Goal: Task Accomplishment & Management: Manage account settings

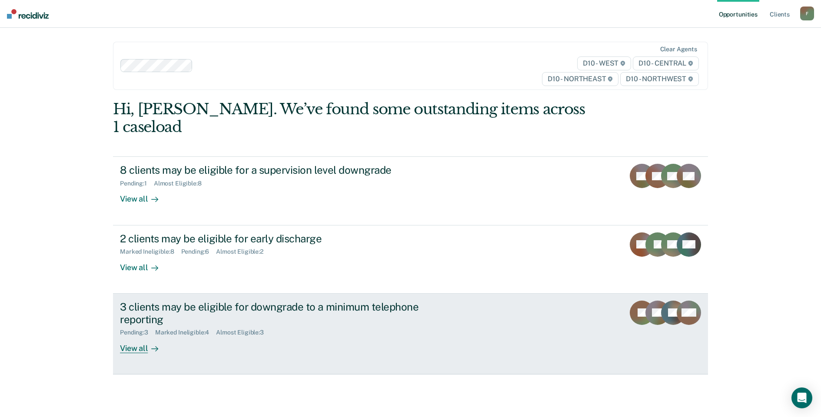
click at [201, 301] on div "3 clients may be eligible for downgrade to a minimum telephone reporting" at bounding box center [272, 313] width 305 height 25
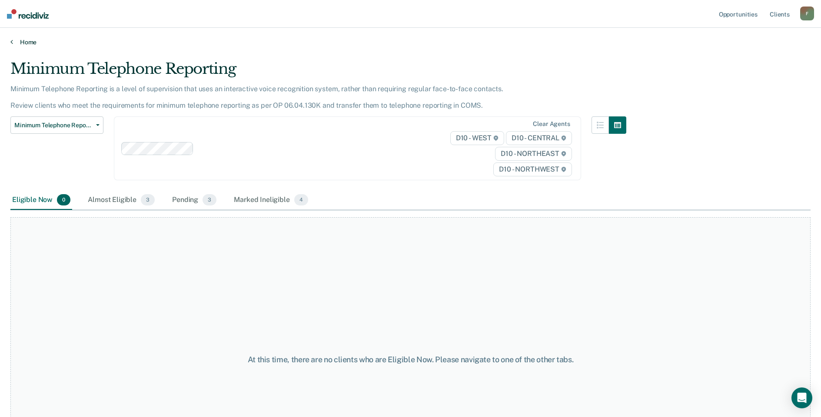
click at [13, 42] on link "Home" at bounding box center [410, 42] width 800 height 8
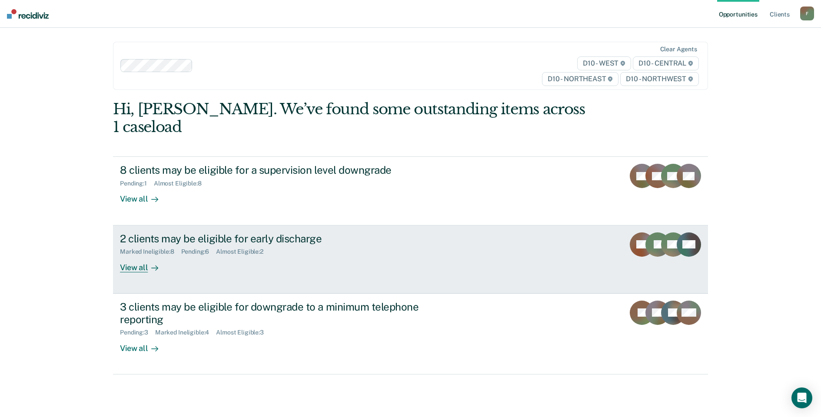
click at [147, 256] on div "View all" at bounding box center [144, 264] width 49 height 17
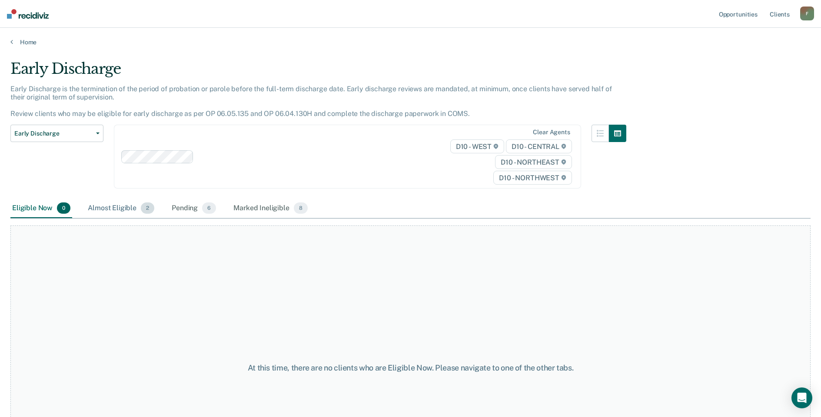
click at [124, 210] on div "Almost Eligible 2" at bounding box center [121, 208] width 70 height 19
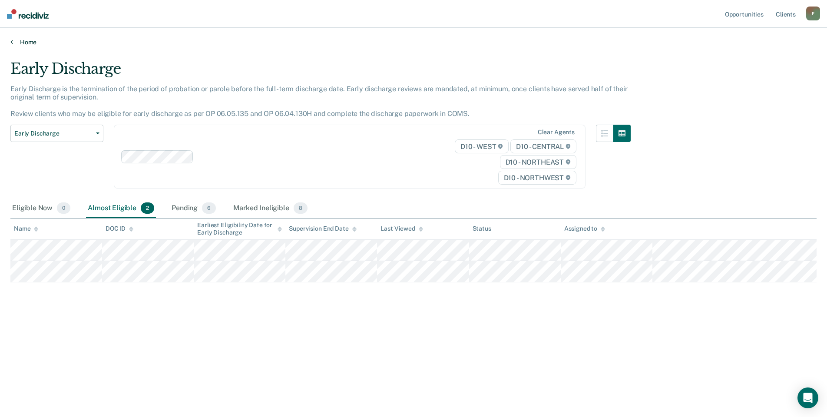
click at [14, 43] on link "Home" at bounding box center [413, 42] width 807 height 8
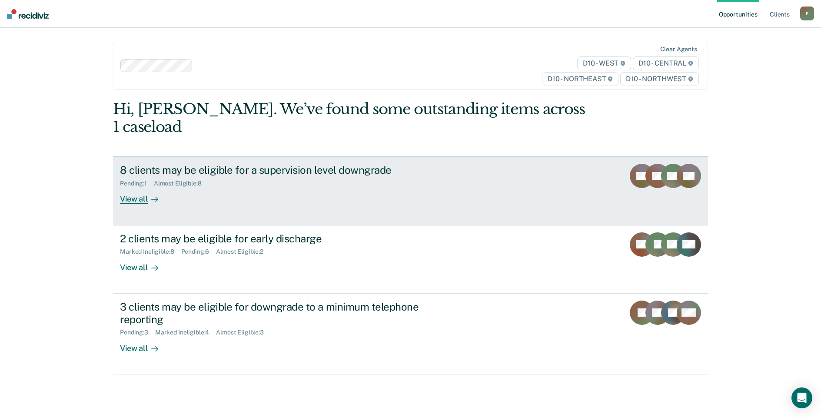
click at [143, 187] on div "View all" at bounding box center [144, 195] width 49 height 17
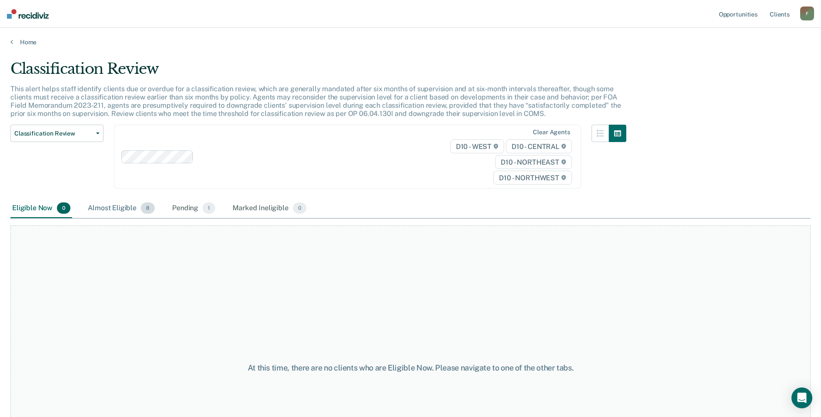
click at [143, 205] on span "8" at bounding box center [148, 208] width 14 height 11
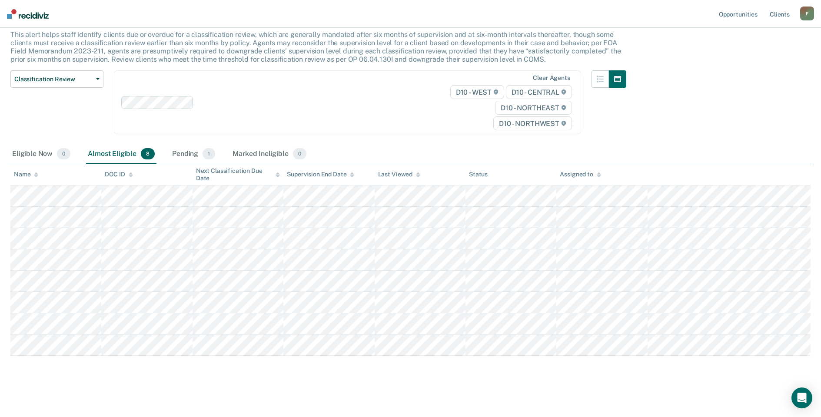
scroll to position [56, 0]
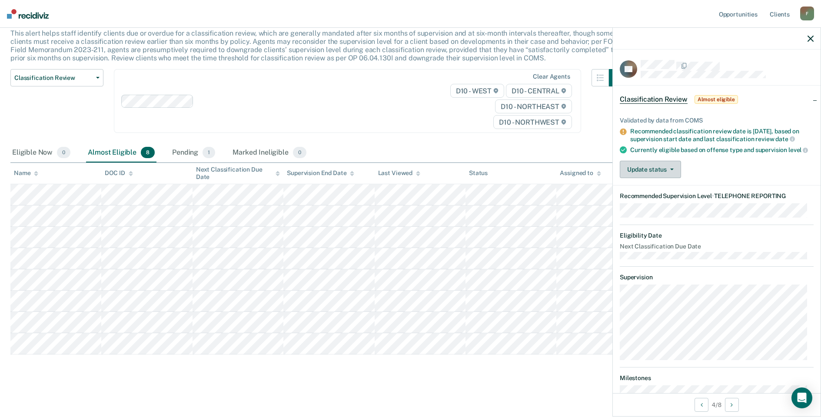
click at [636, 178] on button "Update status" at bounding box center [650, 169] width 61 height 17
click at [648, 211] on button "Mark Ineligible" at bounding box center [662, 204] width 84 height 14
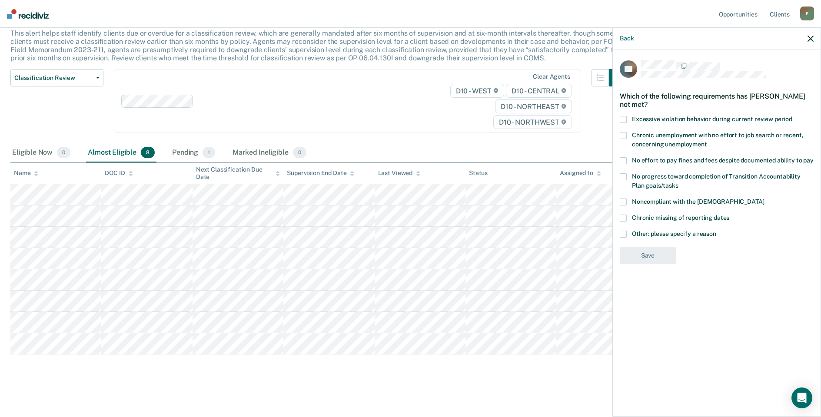
click at [624, 231] on span at bounding box center [623, 234] width 7 height 7
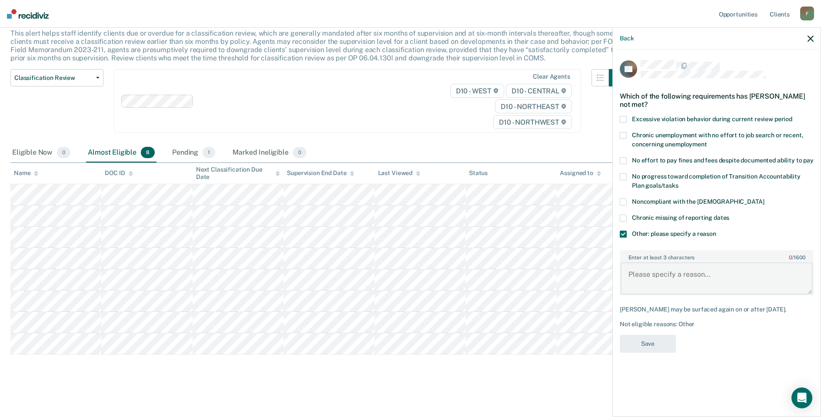
click at [641, 263] on textarea "Enter at least 3 characters 0 / 1600" at bounding box center [717, 279] width 192 height 32
click at [599, 270] on body "Looks like you’re using Internet Explorer 11. For faster loading and a better e…" at bounding box center [410, 152] width 821 height 417
type textarea "Court does not permit telephone reporting and he is already being supervised at…"
click at [651, 340] on button "Save" at bounding box center [648, 344] width 56 height 18
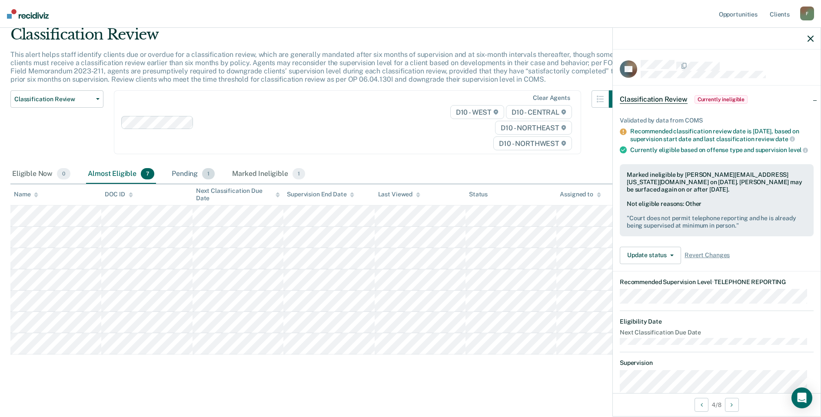
click at [190, 176] on div "Pending 1" at bounding box center [193, 174] width 47 height 19
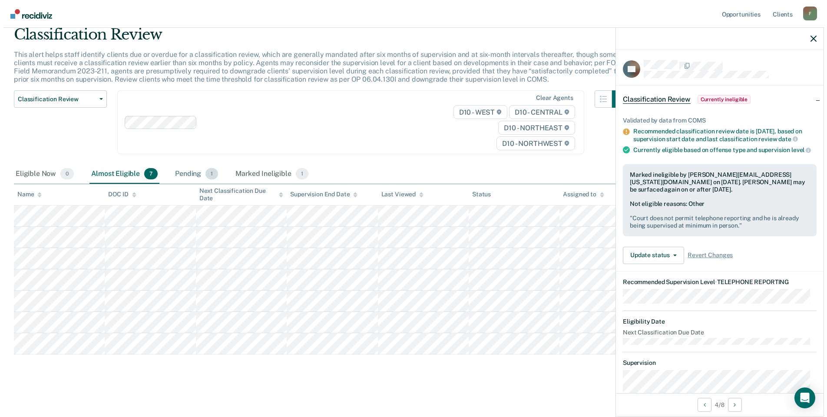
scroll to position [0, 0]
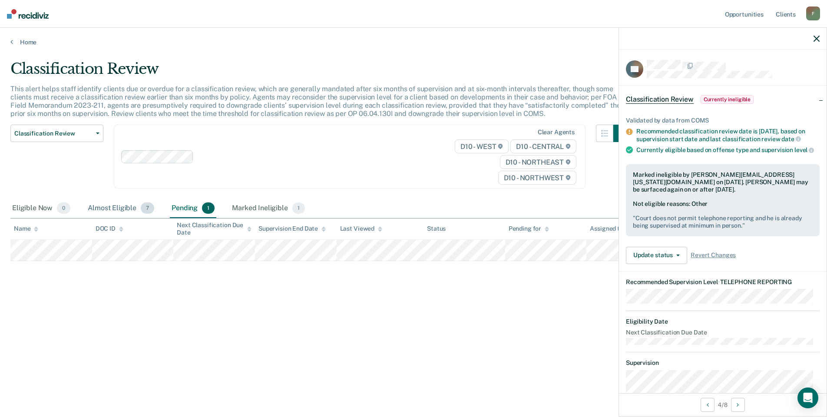
click at [130, 208] on div "Almost Eligible 7" at bounding box center [121, 208] width 70 height 19
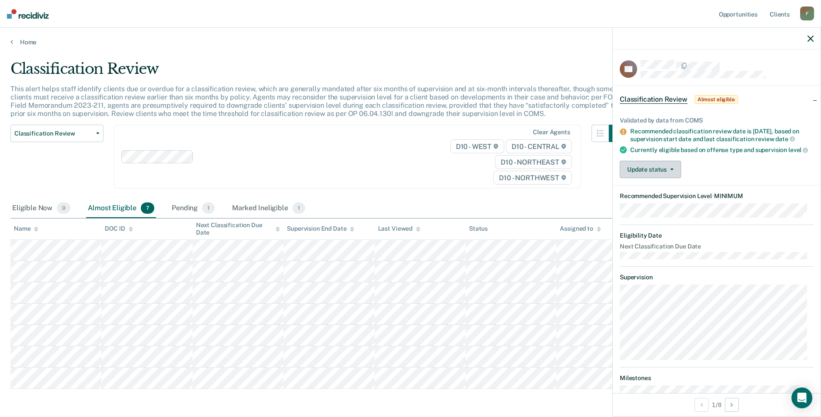
click at [654, 178] on button "Update status" at bounding box center [650, 169] width 61 height 17
click at [658, 197] on button "[PERSON_NAME]" at bounding box center [662, 190] width 84 height 14
click at [668, 178] on button "Update status" at bounding box center [650, 169] width 61 height 17
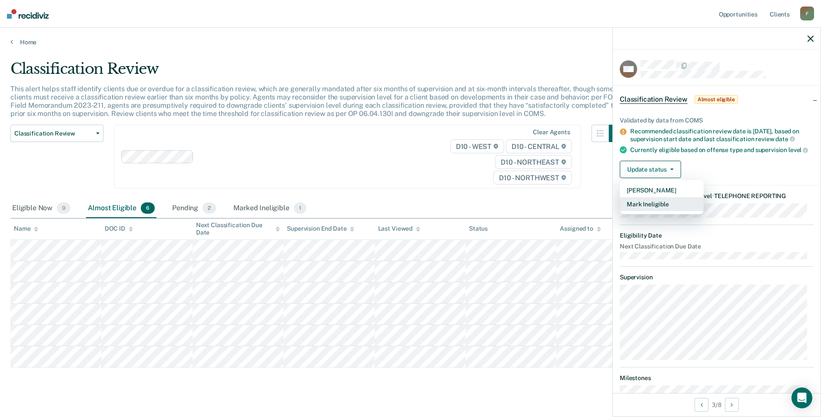
click at [647, 211] on button "Mark Ineligible" at bounding box center [662, 204] width 84 height 14
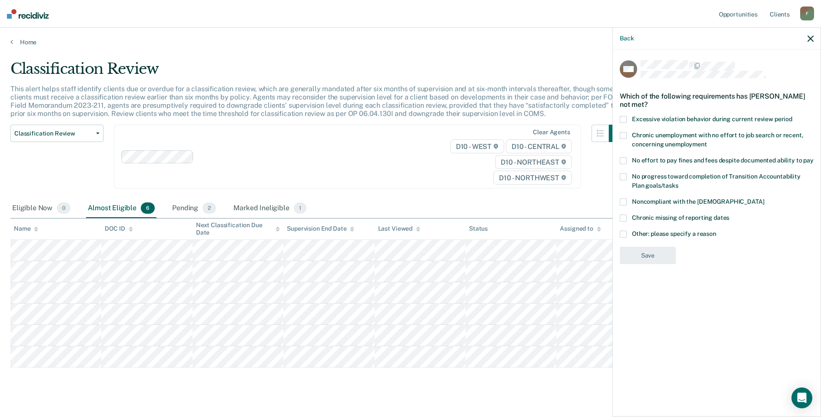
click at [623, 161] on span at bounding box center [623, 160] width 7 height 7
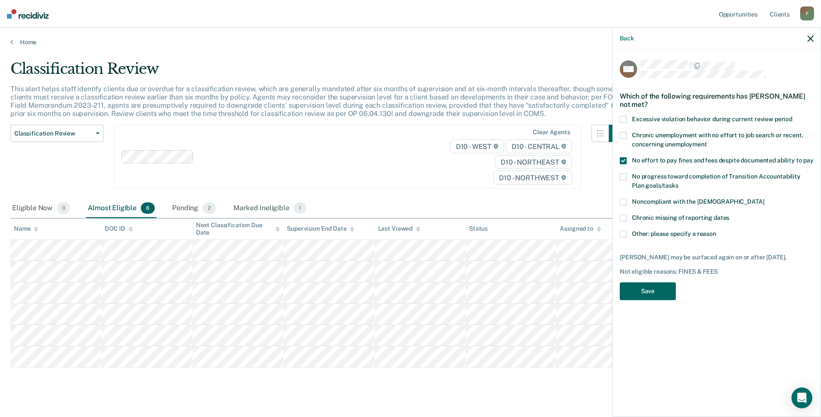
click at [647, 291] on button "Save" at bounding box center [648, 291] width 56 height 18
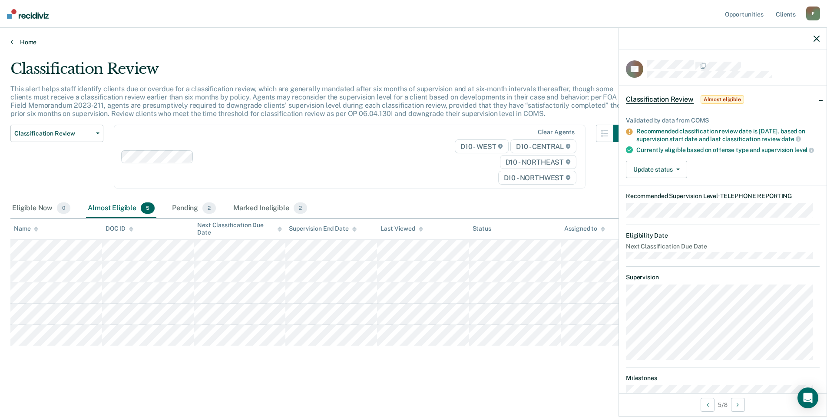
click at [11, 43] on icon at bounding box center [11, 41] width 3 height 7
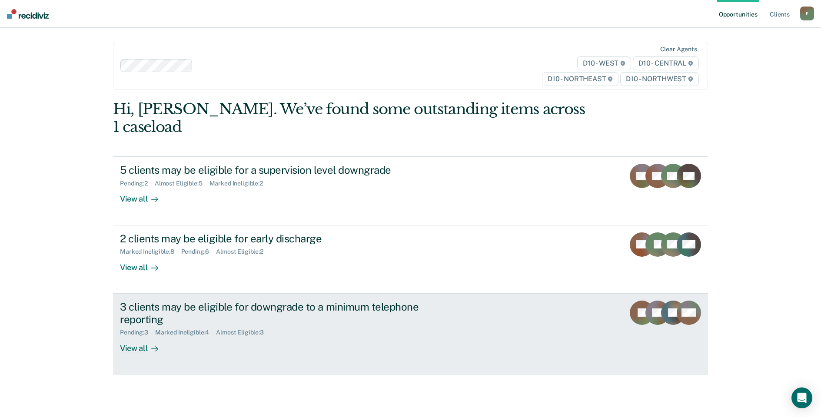
click at [148, 343] on div at bounding box center [153, 348] width 10 height 10
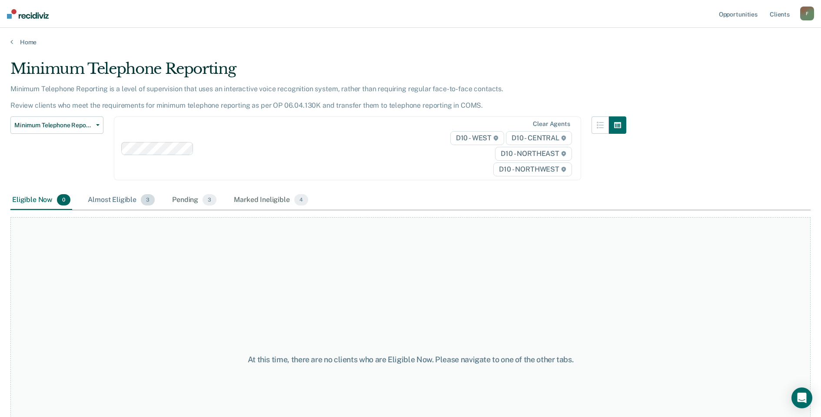
click at [118, 203] on div "Almost Eligible 3" at bounding box center [121, 200] width 70 height 19
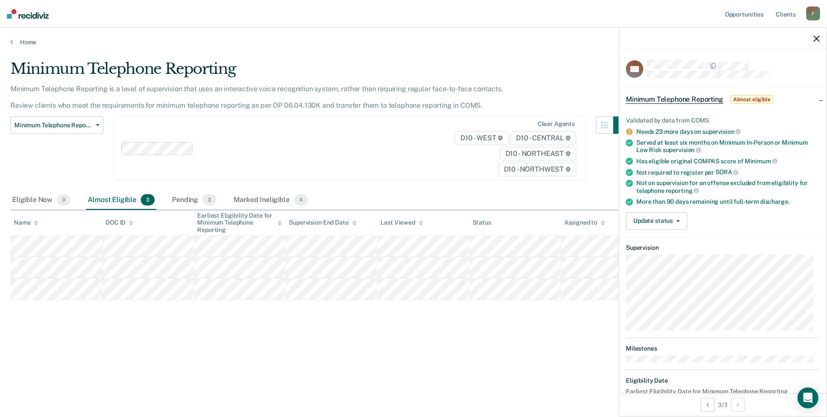
scroll to position [27, 0]
